Goal: Task Accomplishment & Management: Manage account settings

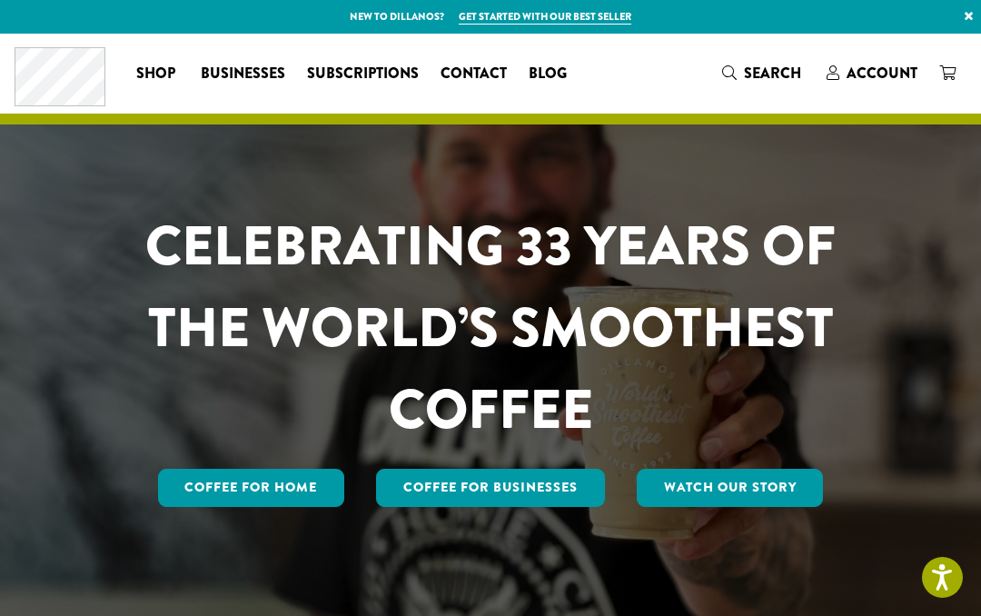
click at [884, 71] on span "Account" at bounding box center [881, 73] width 71 height 21
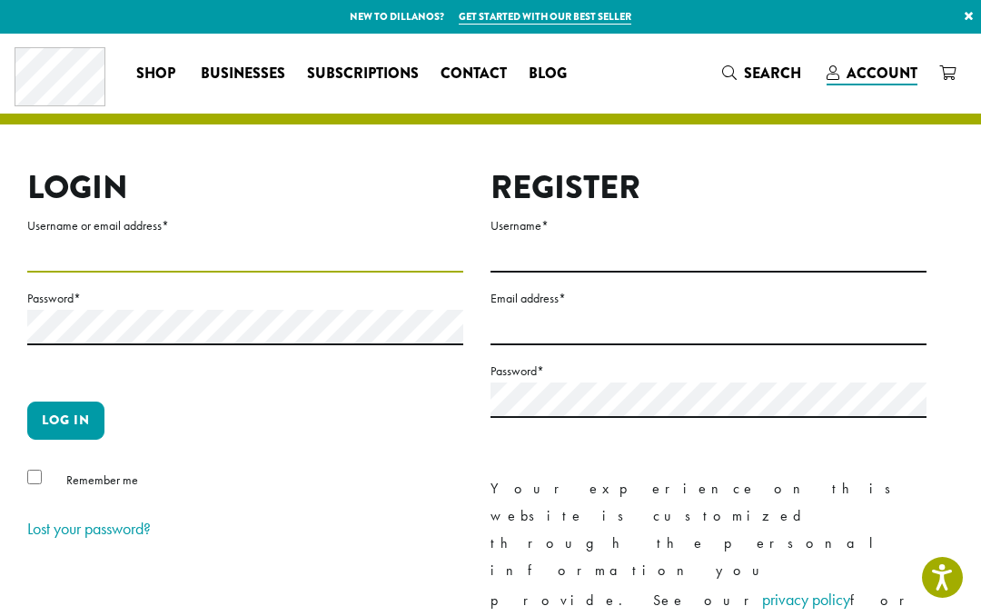
click at [38, 251] on input "Username or email address *" at bounding box center [245, 254] width 436 height 35
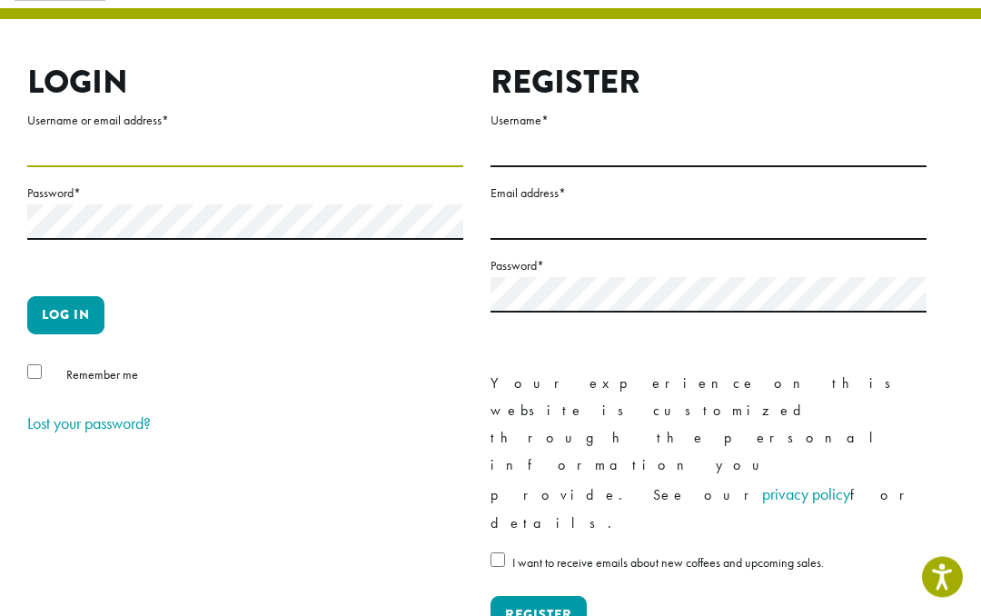
scroll to position [105, 0]
type input "**********"
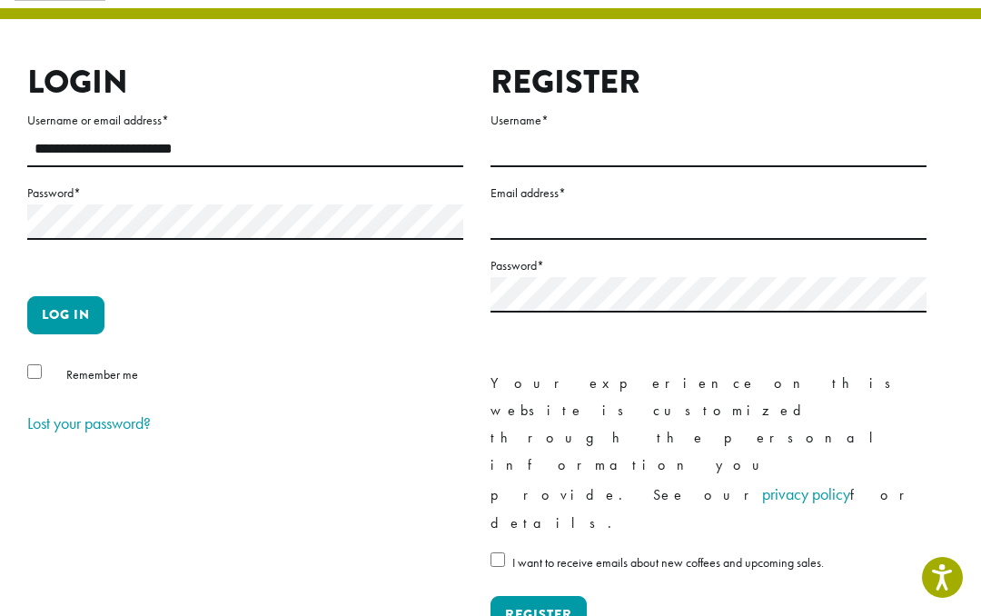
click at [33, 361] on form "**********" at bounding box center [245, 274] width 436 height 330
click at [28, 381] on div "Remember me" at bounding box center [245, 378] width 436 height 30
click at [81, 312] on button "Log in" at bounding box center [65, 315] width 77 height 38
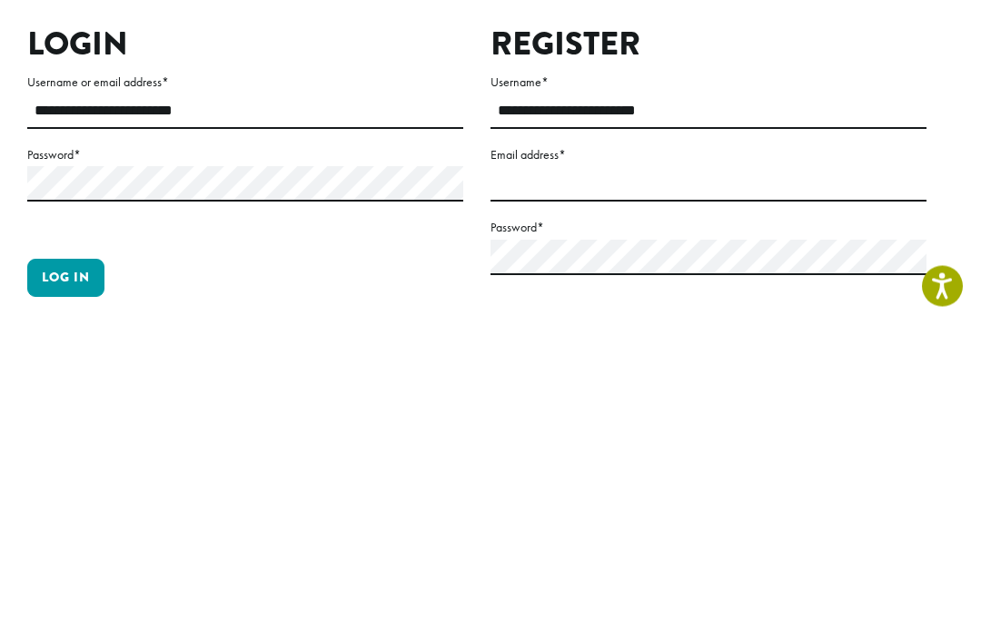
click at [72, 556] on button "Log in" at bounding box center [65, 575] width 77 height 38
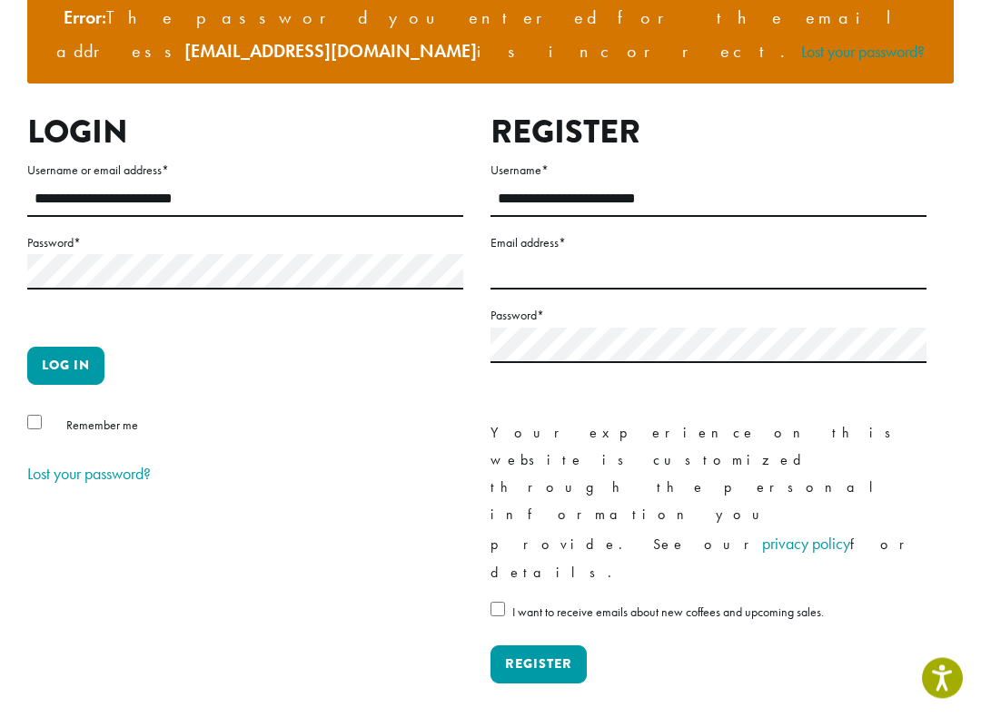
scroll to position [209, 0]
click at [104, 463] on link "Lost your password?" at bounding box center [88, 473] width 123 height 21
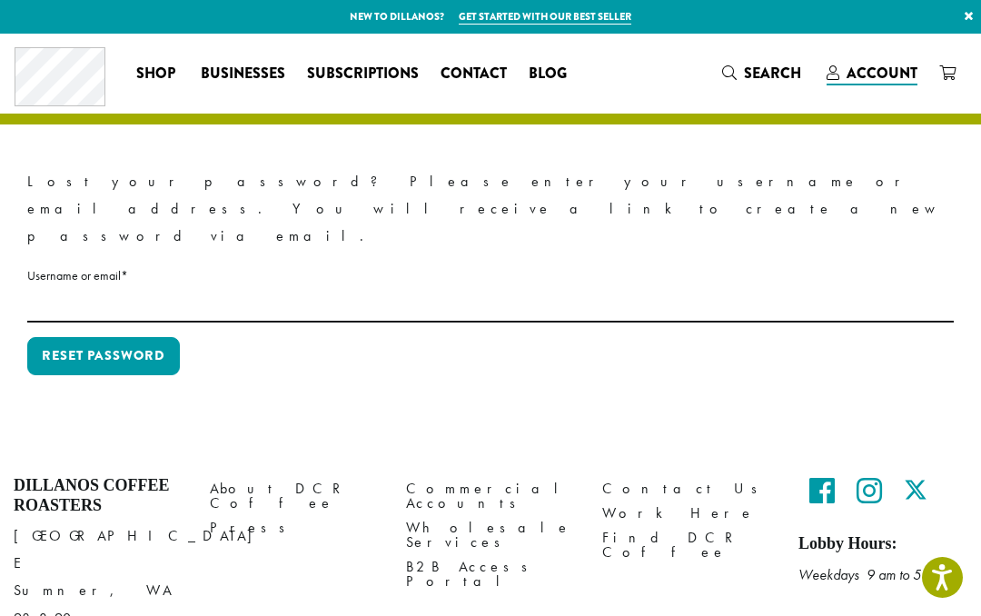
click at [78, 264] on label "Username or email * Required" at bounding box center [490, 275] width 926 height 23
click at [78, 287] on input "Username or email * Required" at bounding box center [490, 304] width 926 height 35
click at [56, 264] on label "Username or email * Required" at bounding box center [490, 275] width 926 height 23
click at [56, 287] on input "Username or email * Required" at bounding box center [490, 304] width 926 height 35
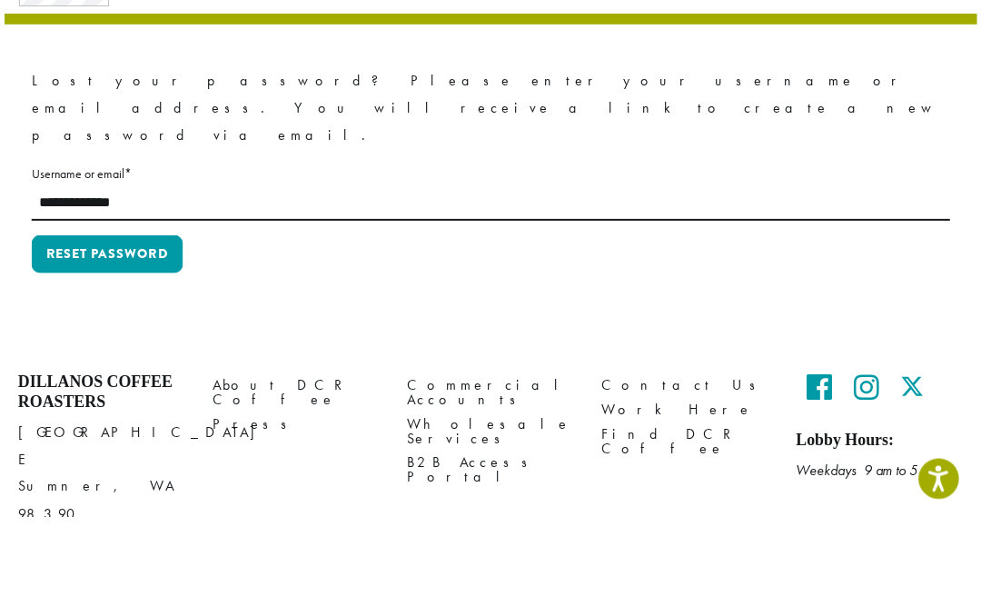
scroll to position [24, 0]
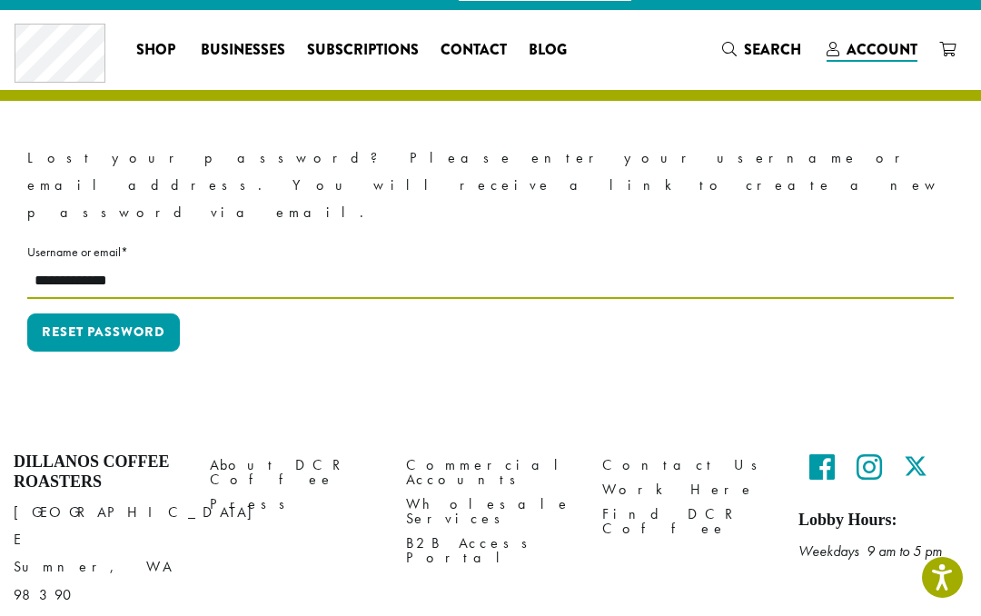
type input "**********"
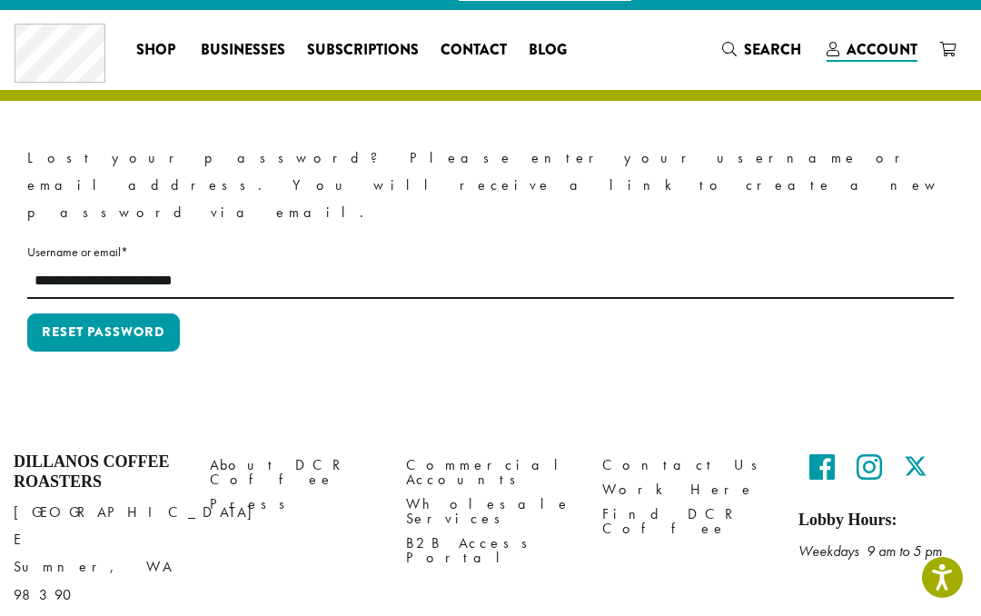
click at [92, 313] on button "Reset password" at bounding box center [103, 332] width 153 height 38
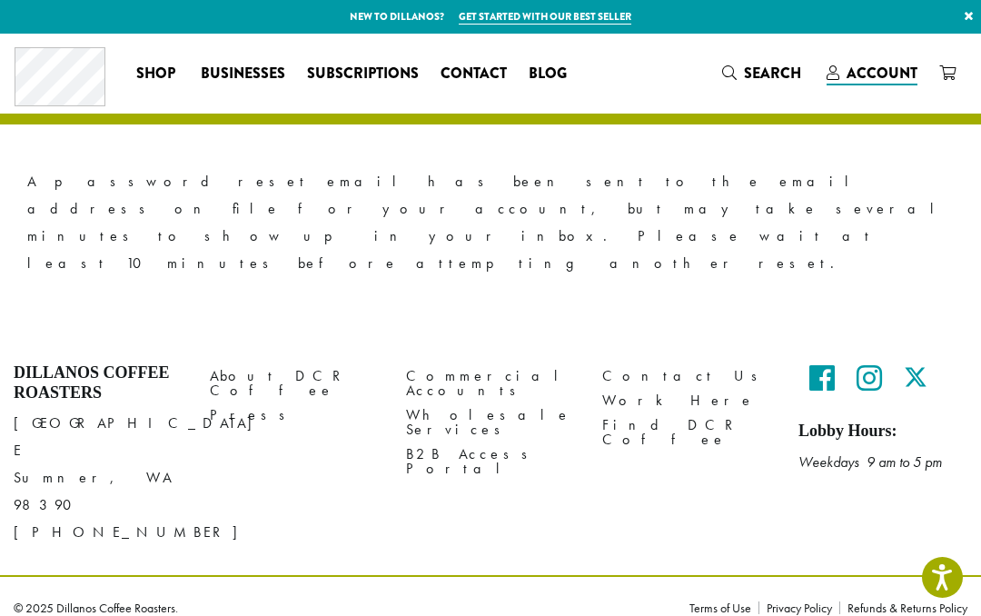
click at [870, 63] on span "Account" at bounding box center [881, 73] width 71 height 21
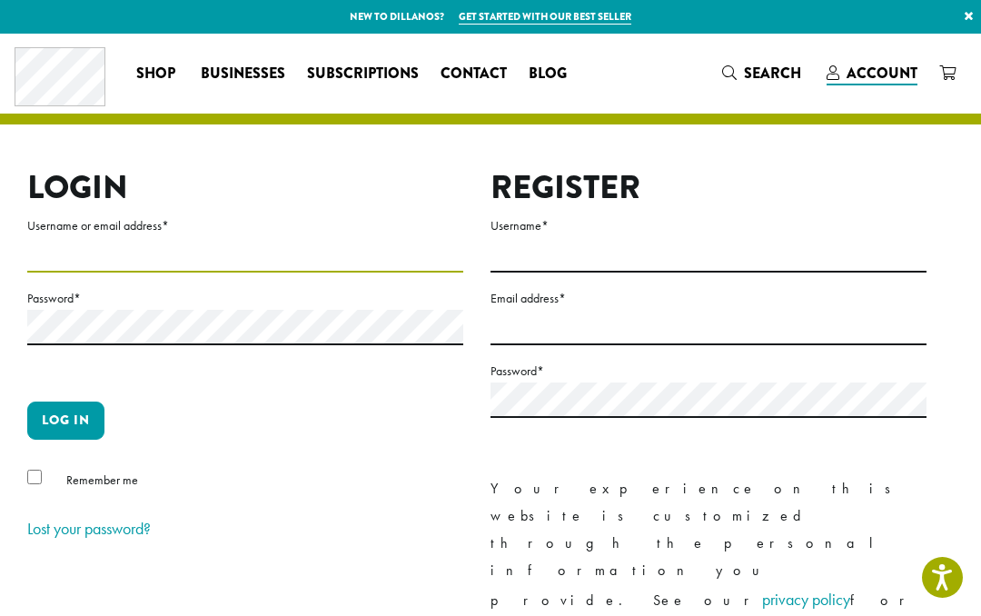
click at [48, 252] on input "Username or email address *" at bounding box center [245, 254] width 436 height 35
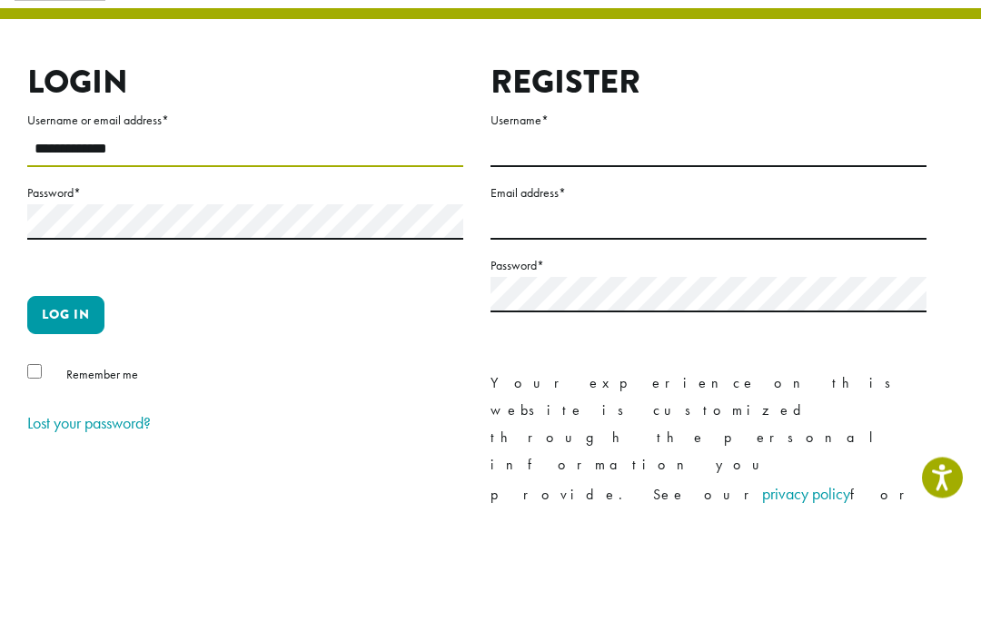
type input "**********"
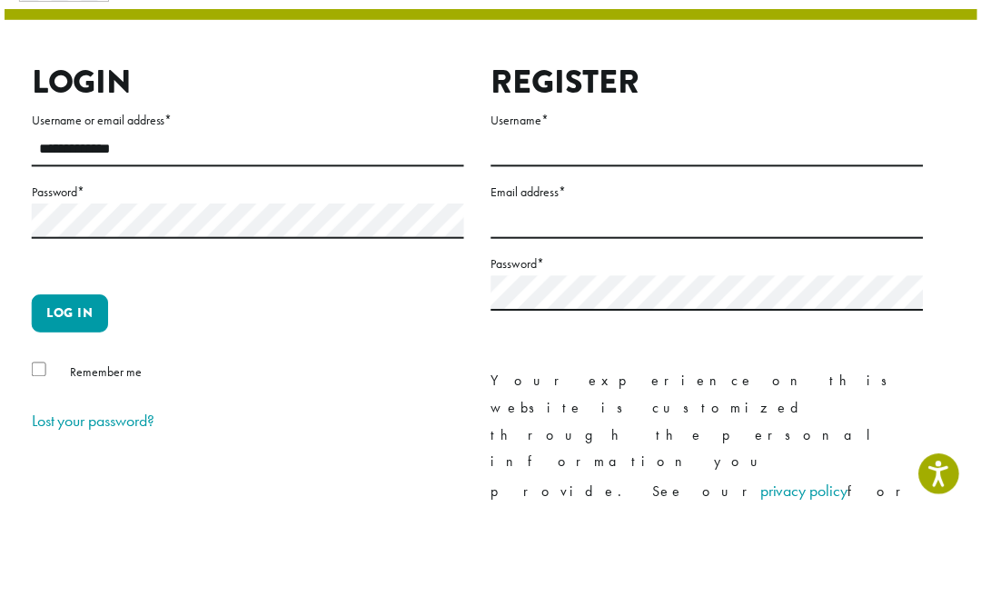
scroll to position [105, 0]
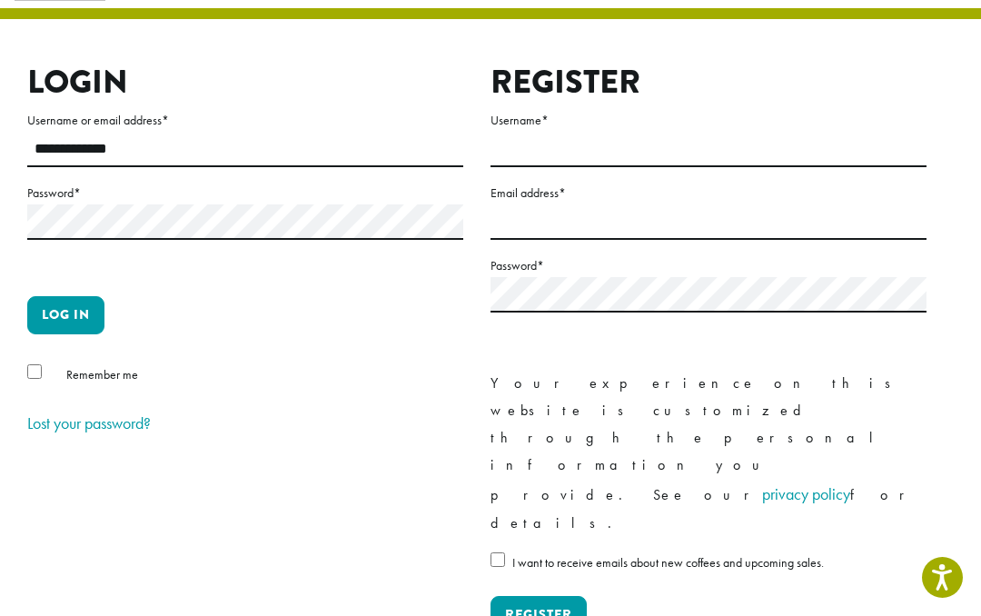
click at [44, 369] on div "Remember me" at bounding box center [245, 378] width 436 height 30
click at [15, 370] on div "**********" at bounding box center [477, 363] width 926 height 600
click at [75, 308] on button "Log in" at bounding box center [65, 315] width 77 height 38
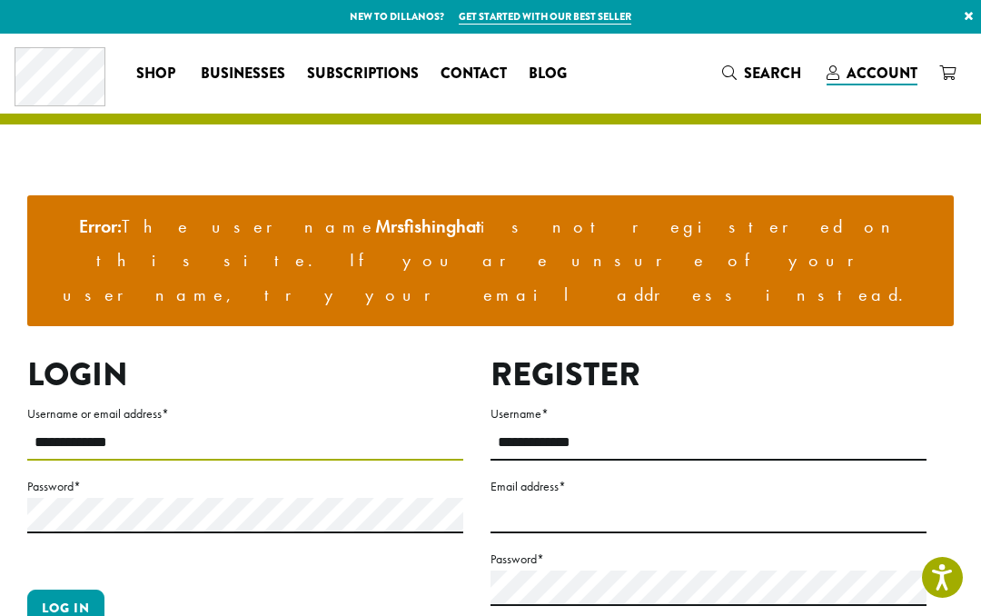
click at [144, 425] on input "**********" at bounding box center [245, 442] width 436 height 35
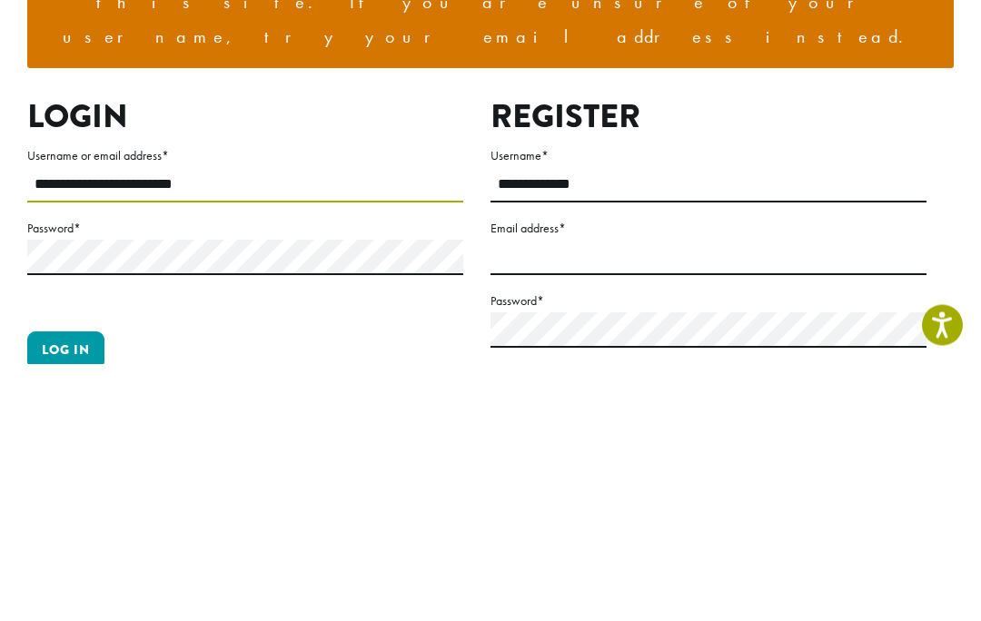
type input "**********"
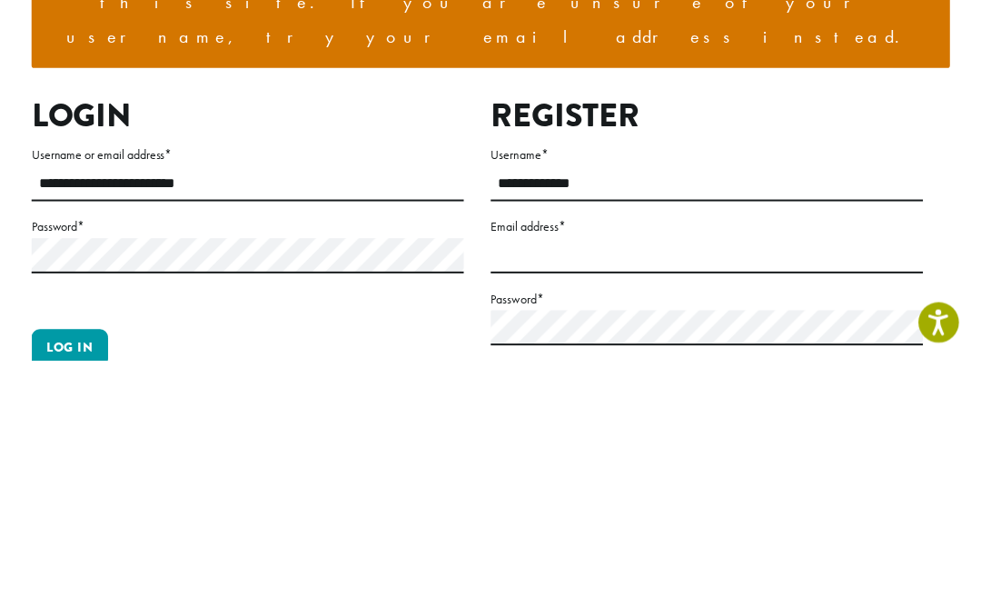
scroll to position [258, 0]
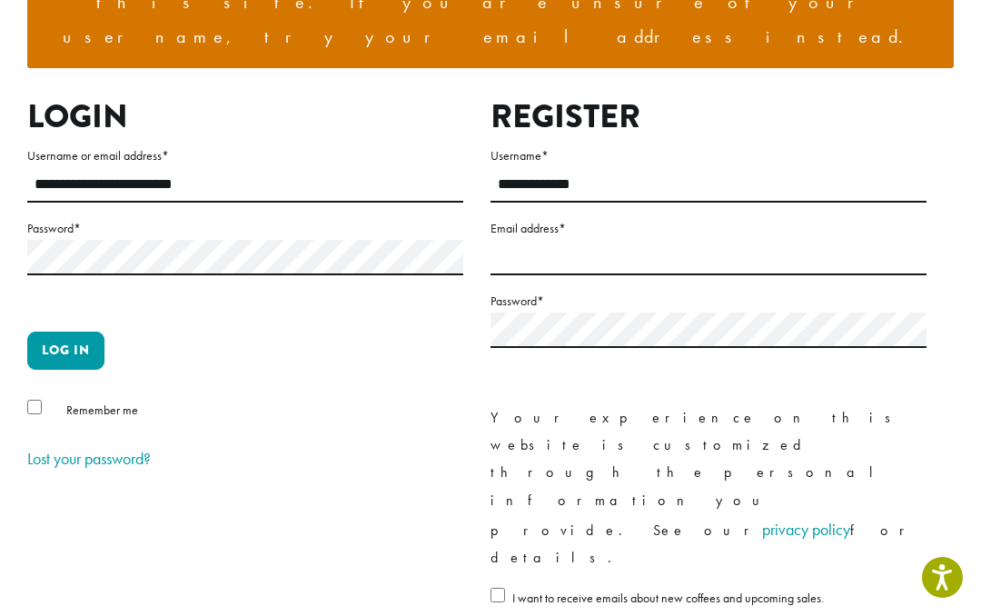
click at [80, 331] on button "Log in" at bounding box center [65, 350] width 77 height 38
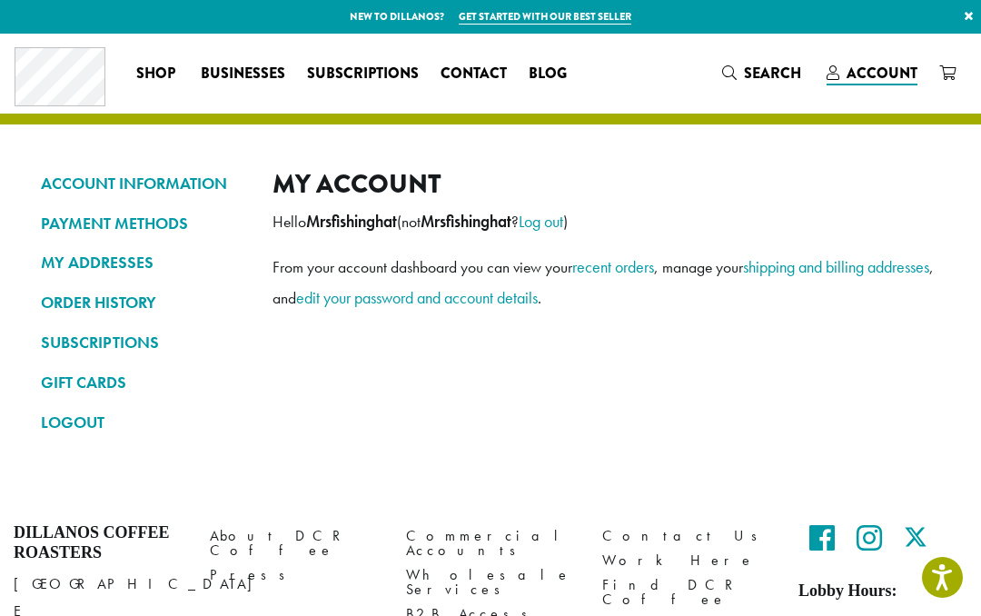
click at [904, 333] on div "My account Hello Mrsfishinghat (not Mrsfishinghat ? Log out ) From your account…" at bounding box center [605, 310] width 667 height 284
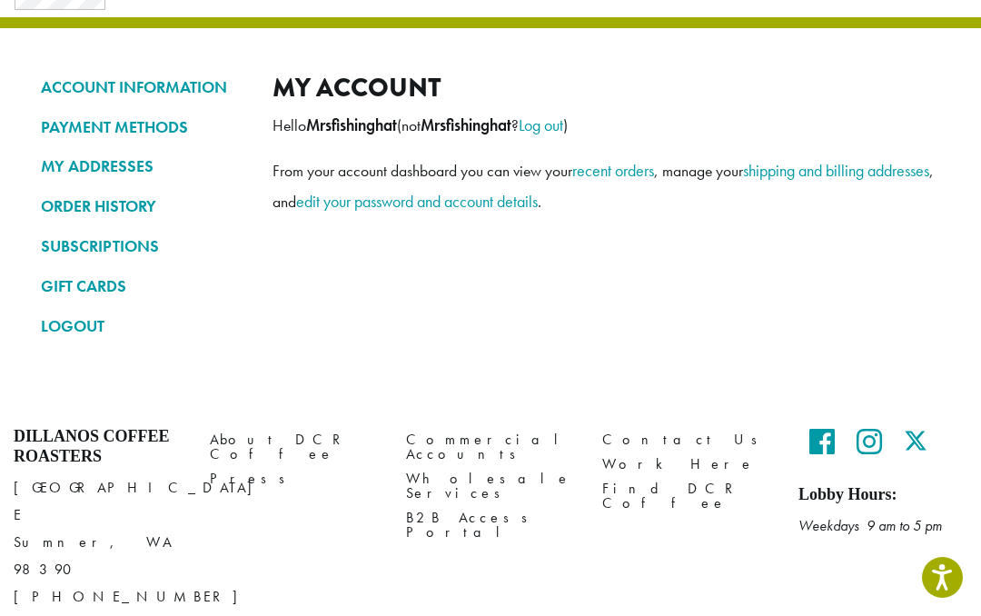
scroll to position [121, 0]
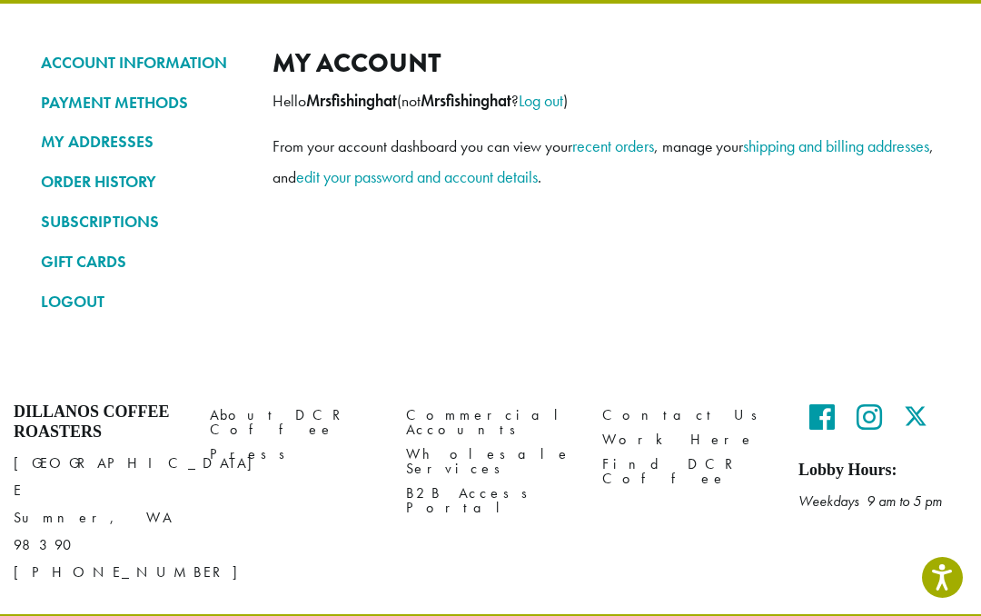
click at [809, 135] on link "shipping and billing addresses" at bounding box center [836, 145] width 186 height 21
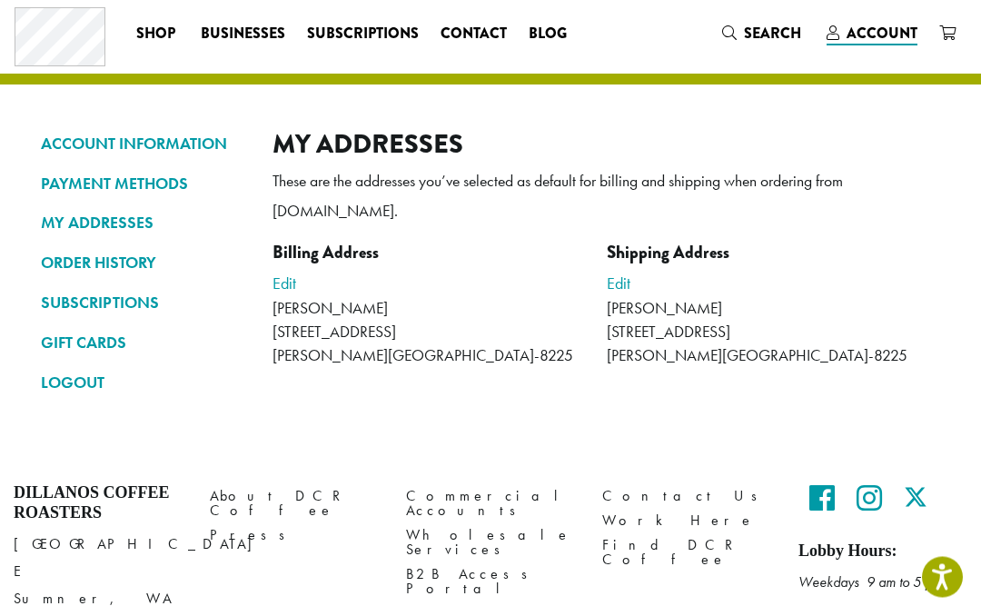
scroll to position [40, 0]
click at [126, 247] on link "ORDER HISTORY" at bounding box center [143, 262] width 204 height 31
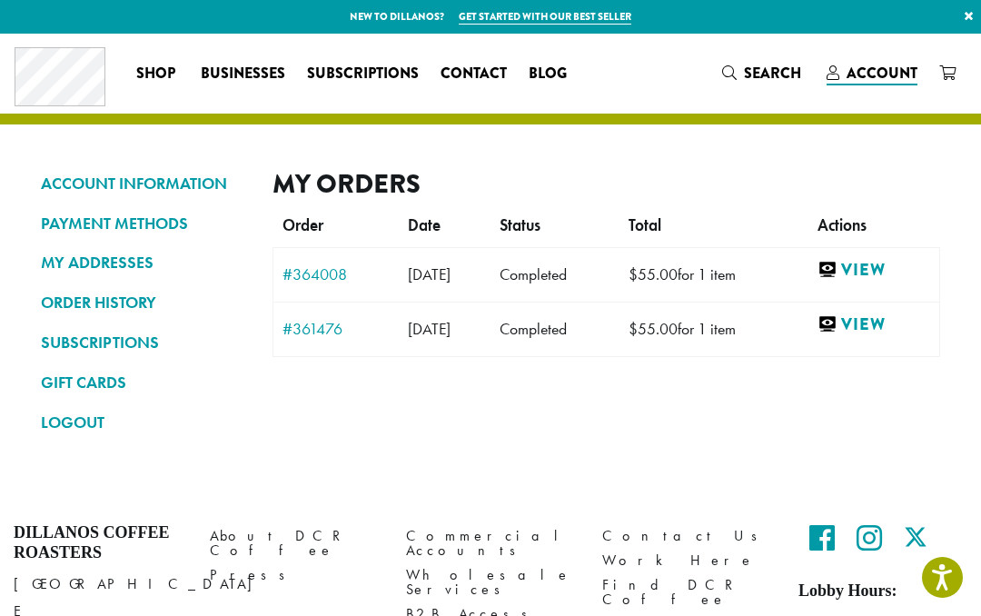
click at [193, 178] on link "ACCOUNT INFORMATION" at bounding box center [143, 183] width 204 height 31
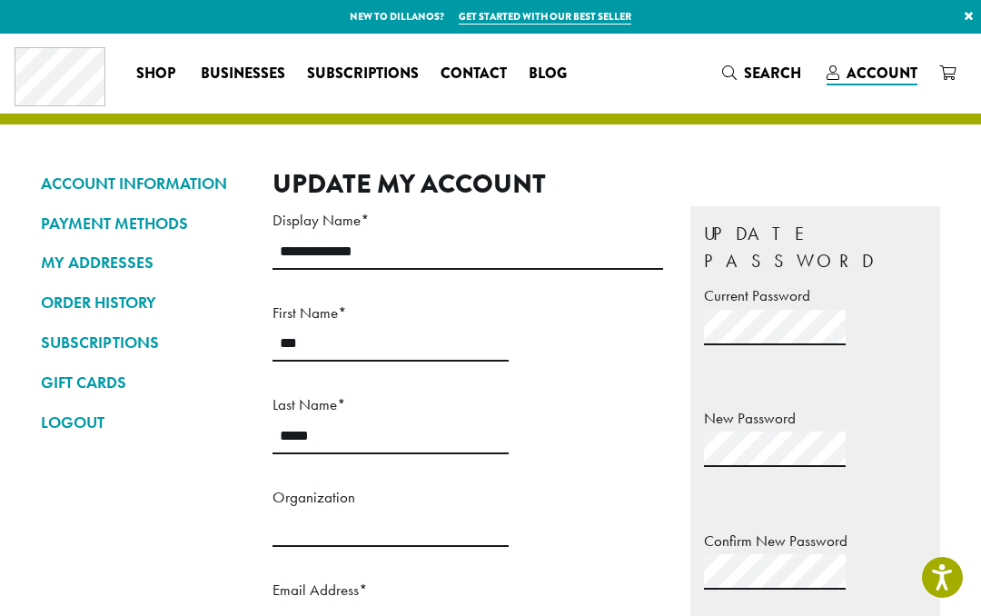
click at [123, 337] on link "SUBSCRIPTIONS" at bounding box center [143, 342] width 204 height 31
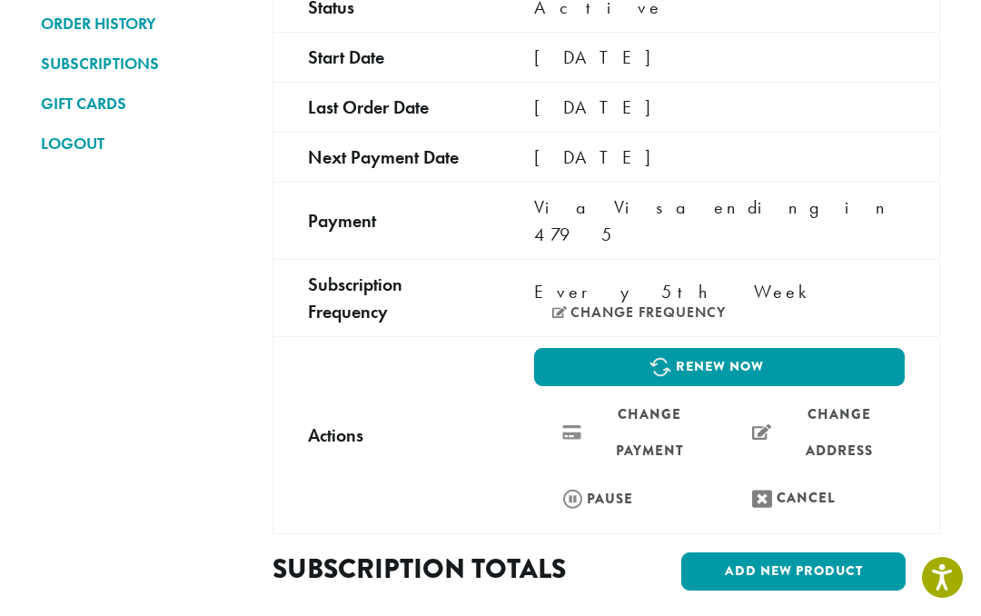
scroll to position [252, 0]
